Goal: Information Seeking & Learning: Learn about a topic

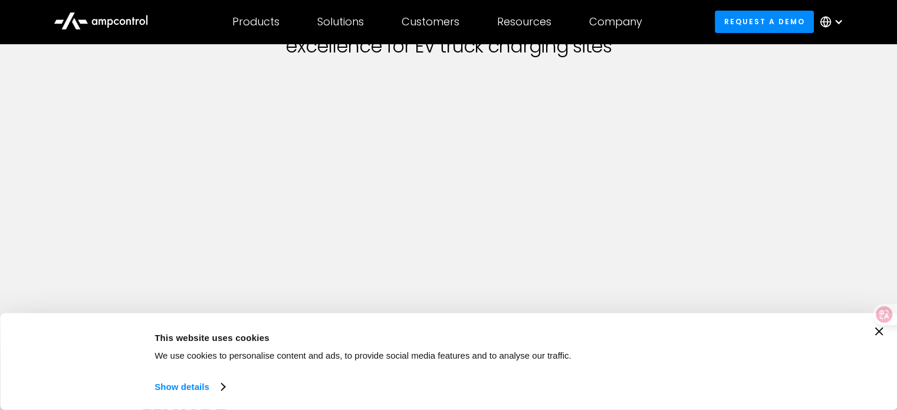
scroll to position [118, 0]
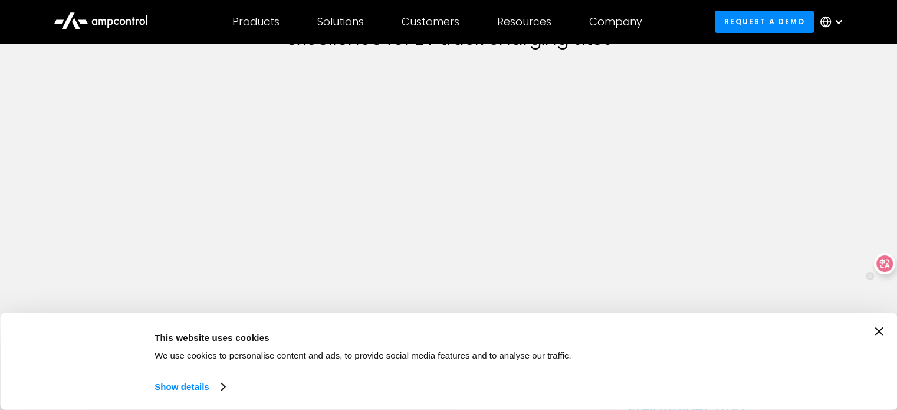
drag, startPoint x: 882, startPoint y: 316, endPoint x: 885, endPoint y: 264, distance: 52.6
click at [885, 264] on div at bounding box center [884, 263] width 21 height 21
click at [883, 333] on icon "Close banner" at bounding box center [879, 331] width 8 height 8
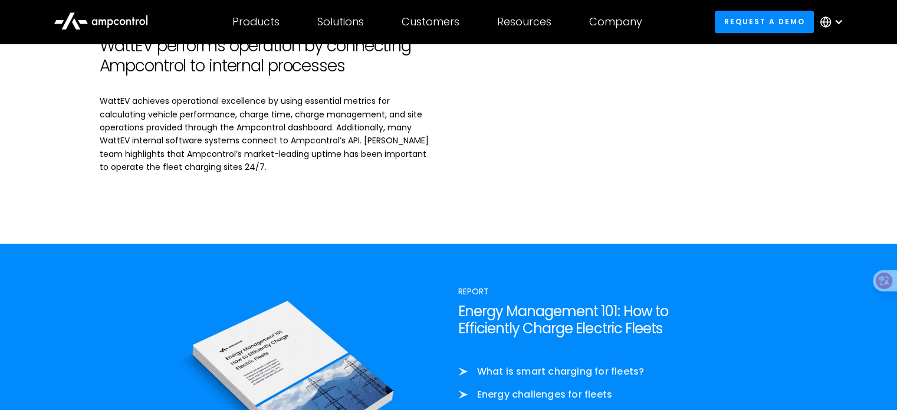
scroll to position [2123, 0]
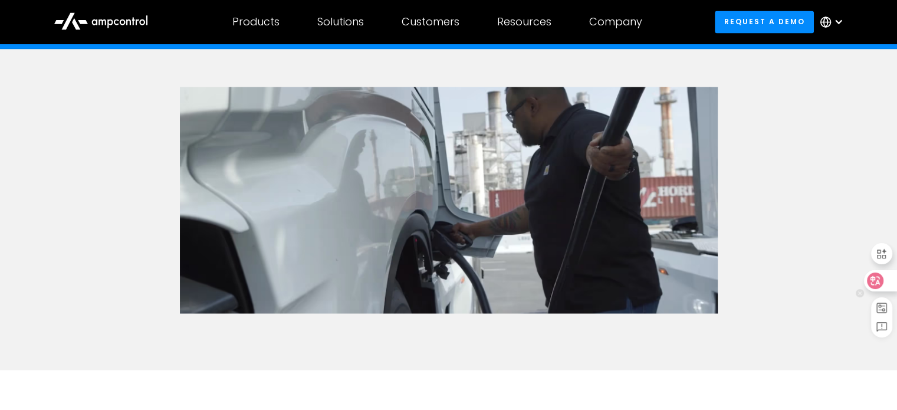
click at [878, 283] on icon at bounding box center [876, 280] width 10 height 9
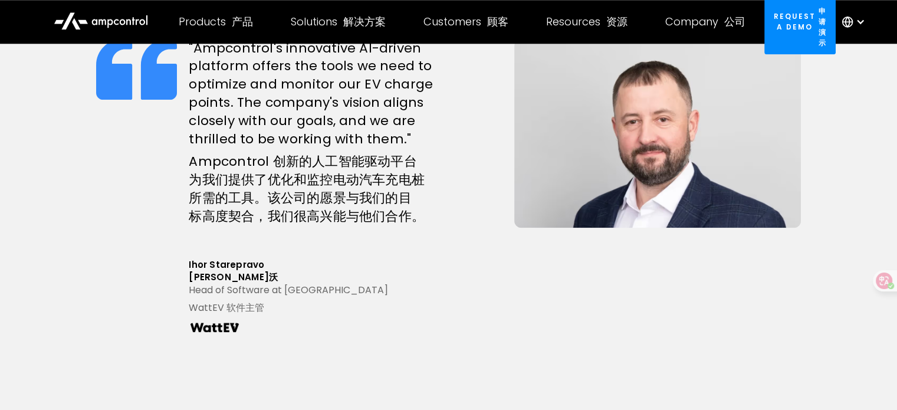
scroll to position [1121, 0]
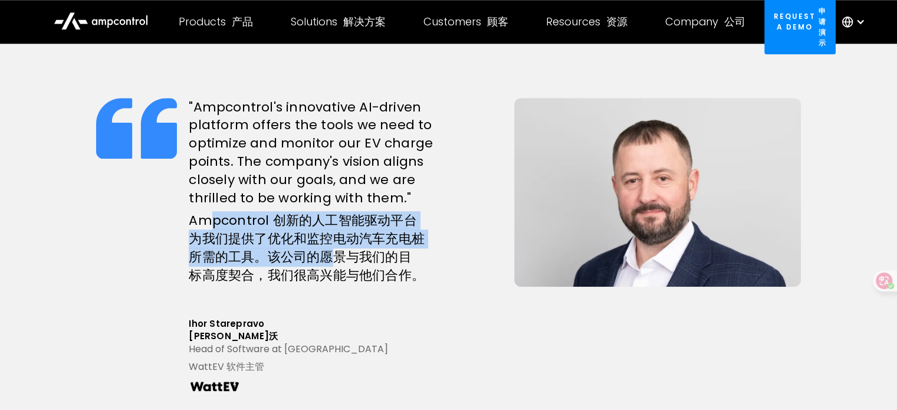
drag, startPoint x: 215, startPoint y: 226, endPoint x: 331, endPoint y: 249, distance: 118.6
click at [331, 249] on font "Ampcontrol 创新的人工智能驱动平台为我们提供了优化和监控电动汽车充电桩所需的工具。该公司的愿景与我们的目标高度契合，我们很高兴能与他们合作。" at bounding box center [307, 247] width 236 height 73
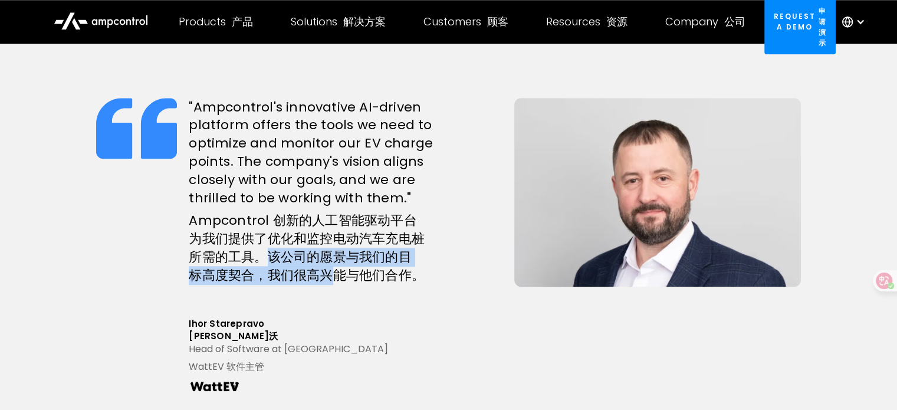
drag, startPoint x: 266, startPoint y: 253, endPoint x: 316, endPoint y: 275, distance: 54.7
click at [316, 275] on font "Ampcontrol 创新的人工智能驱动平台为我们提供了优化和监控电动汽车充电桩所需的工具。该公司的愿景与我们的目标高度契合，我们很高兴能与他们合作。" at bounding box center [307, 247] width 236 height 73
click at [318, 275] on font "Ampcontrol 创新的人工智能驱动平台为我们提供了优化和监控电动汽车充电桩所需的工具。该公司的愿景与我们的目标高度契合，我们很高兴能与他们合作。" at bounding box center [307, 247] width 236 height 73
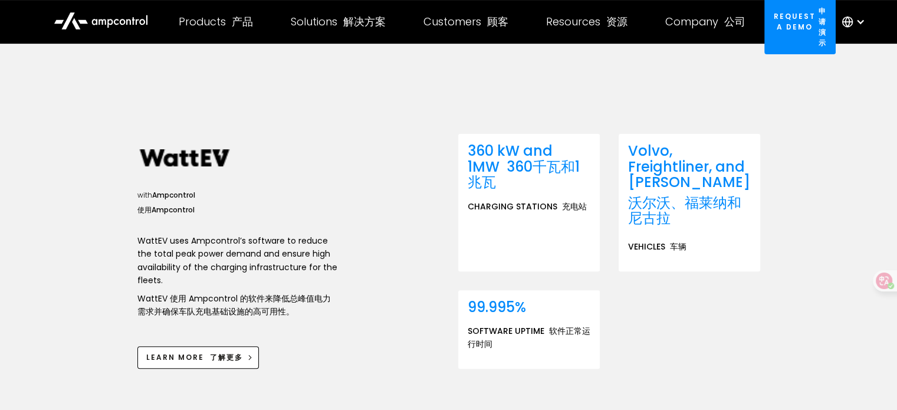
scroll to position [413, 0]
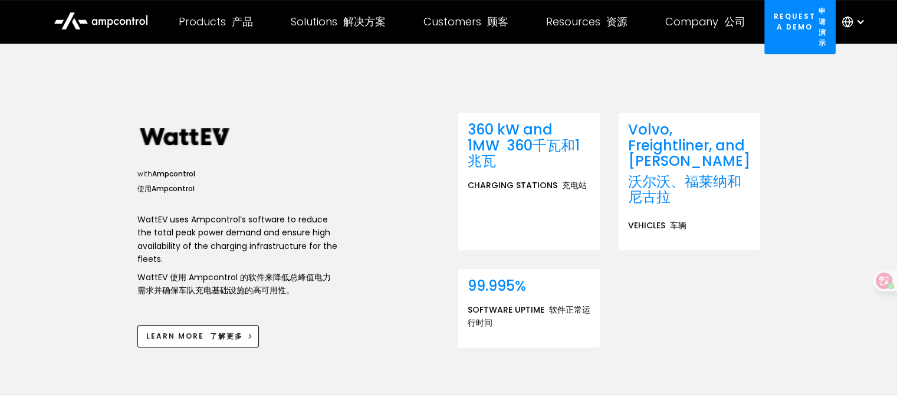
click at [763, 342] on div "WattEV achieves operational excellence for EV truck charging sites WattEV 实现电动汽…" at bounding box center [448, 13] width 897 height 764
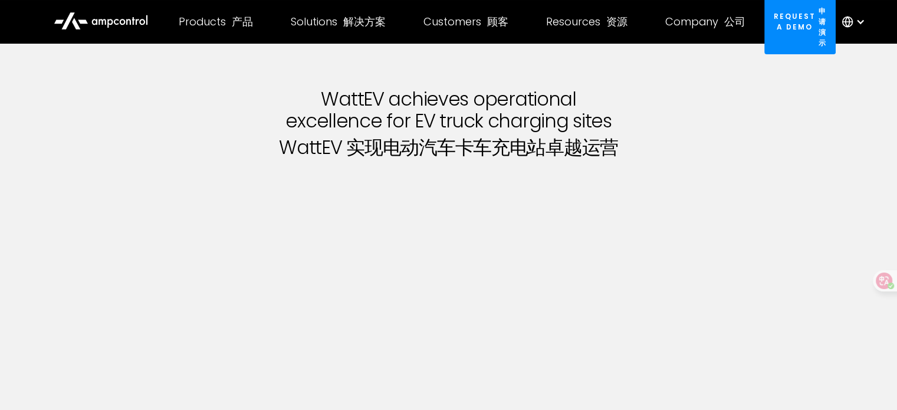
scroll to position [0, 0]
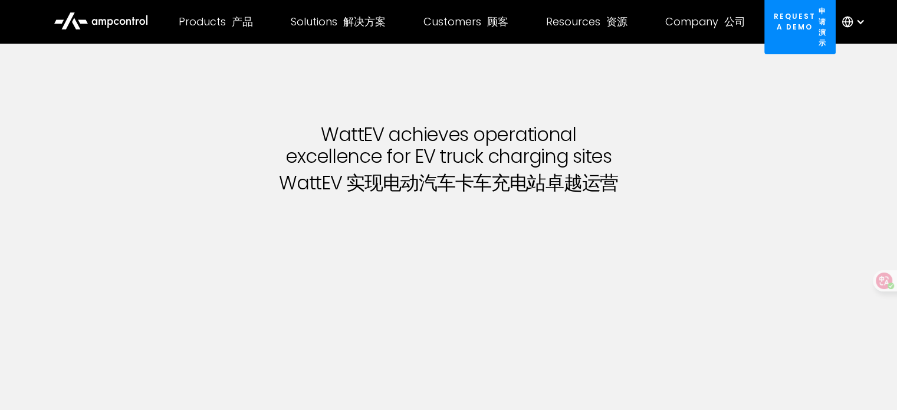
drag, startPoint x: 740, startPoint y: 332, endPoint x: 802, endPoint y: 294, distance: 72.3
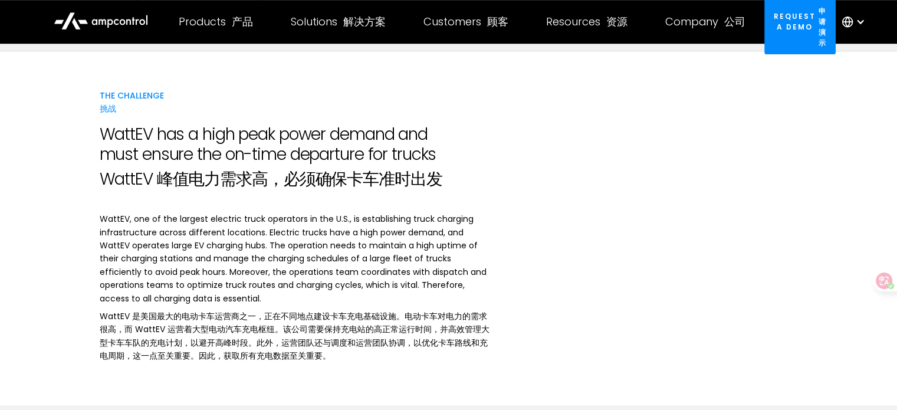
scroll to position [767, 0]
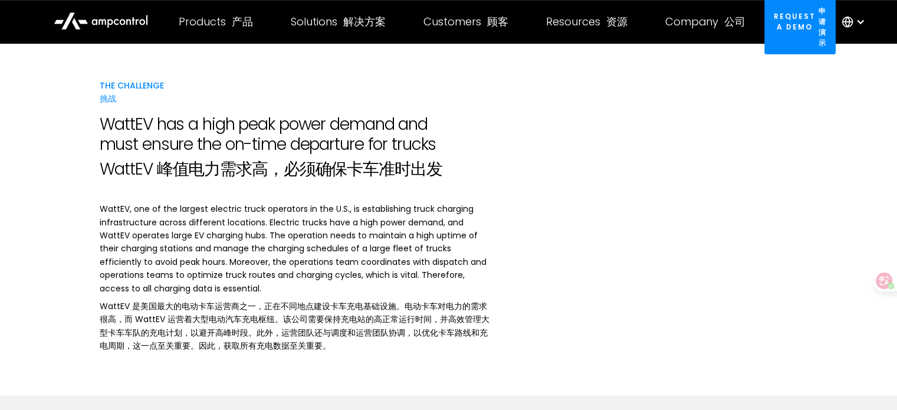
click at [852, 248] on div "The Challenge 挑战 WattEV has a high peak power demand and must ensure the on-tim…" at bounding box center [448, 218] width 897 height 354
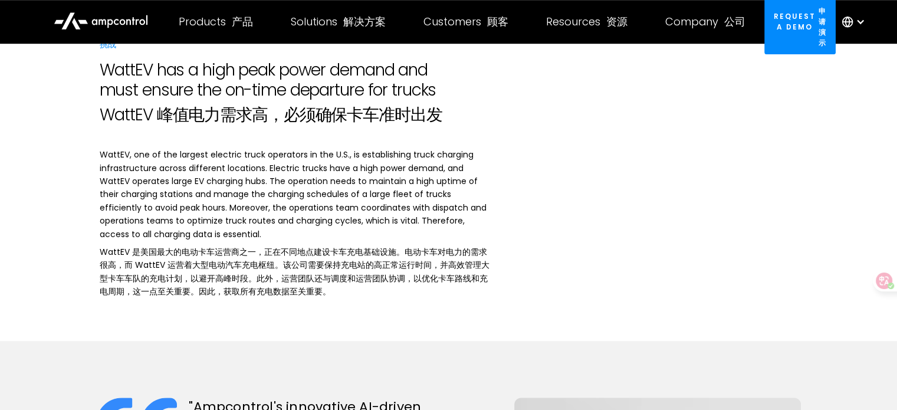
scroll to position [944, 0]
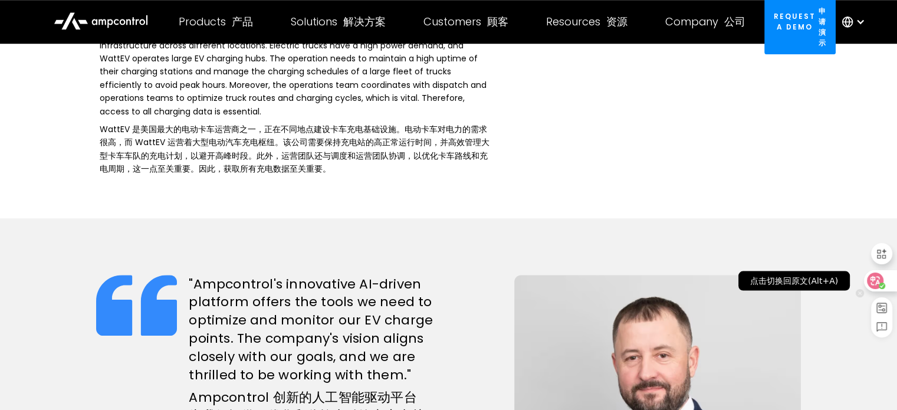
click at [870, 281] on icon at bounding box center [875, 281] width 12 height 12
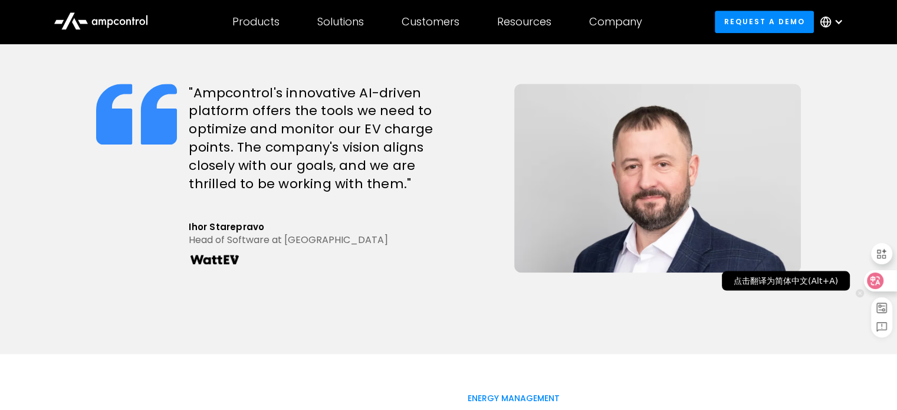
scroll to position [844, 0]
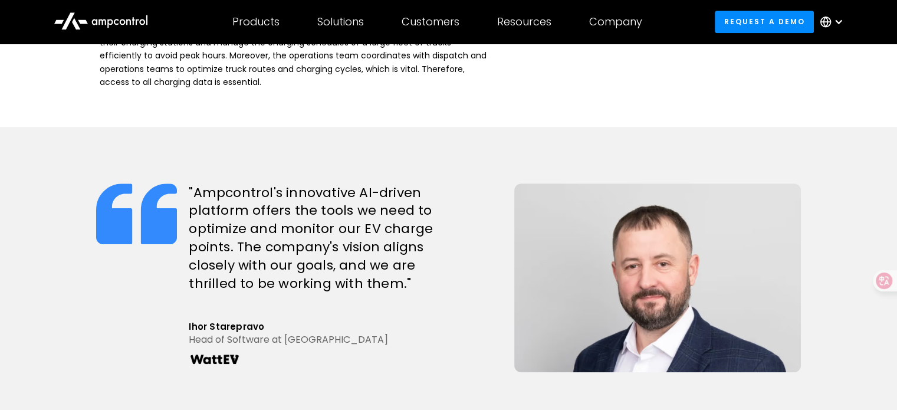
click at [827, 201] on div ""Ampcontrol's innovative AI-driven platform offers the tools we need to optimiz…" at bounding box center [448, 290] width 897 height 327
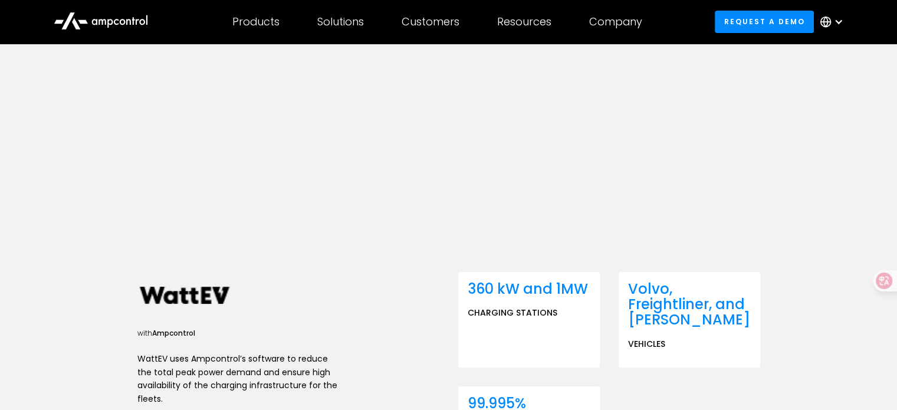
scroll to position [236, 0]
